Goal: Check status: Check status

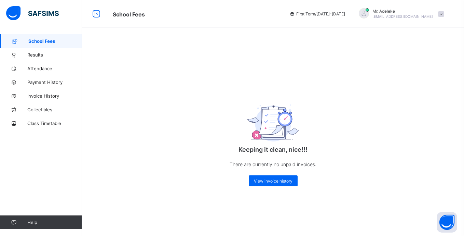
click at [50, 42] on span "School Fees" at bounding box center [55, 40] width 54 height 5
click at [43, 95] on span "Invoice History" at bounding box center [54, 95] width 55 height 5
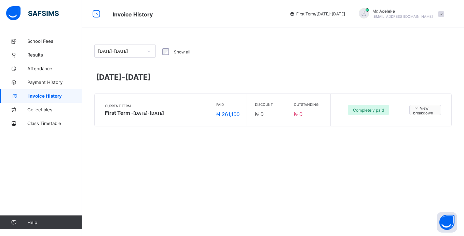
click at [423, 110] on span "View breakdown" at bounding box center [425, 110] width 24 height 11
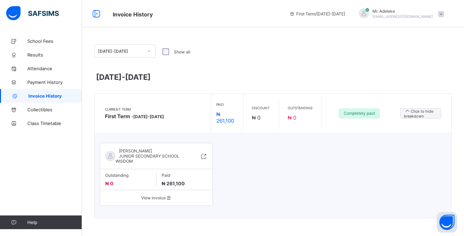
click at [148, 197] on span "View invoice" at bounding box center [156, 197] width 102 height 5
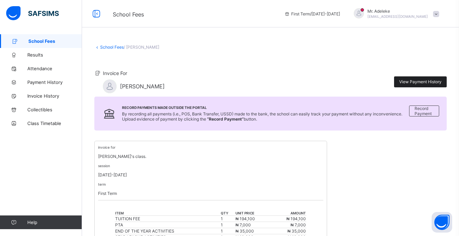
click at [422, 81] on span "View Payment History" at bounding box center [420, 81] width 42 height 5
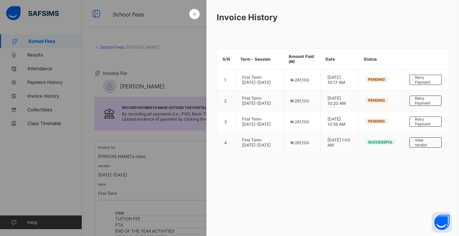
click at [173, 154] on div at bounding box center [229, 118] width 459 height 236
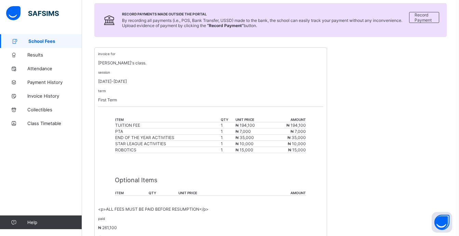
scroll to position [153, 0]
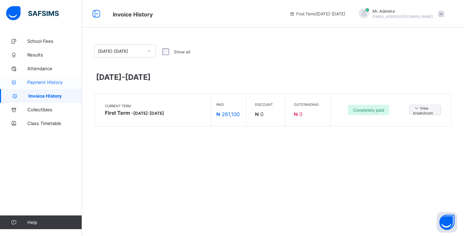
click at [49, 81] on span "Payment History" at bounding box center [54, 81] width 55 height 5
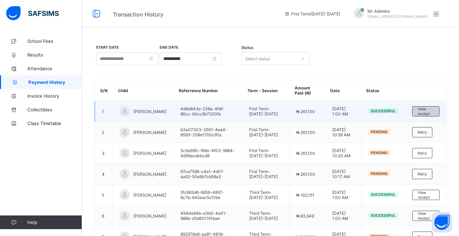
click at [432, 111] on span "View receipt" at bounding box center [426, 111] width 16 height 10
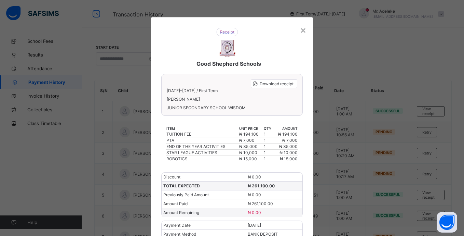
scroll to position [32, 0]
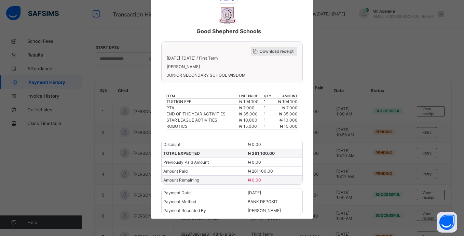
click at [268, 51] on span "Download receipt" at bounding box center [277, 51] width 34 height 5
